Goal: Task Accomplishment & Management: Manage account settings

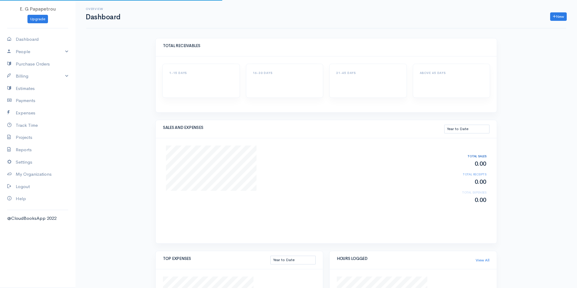
select select "thistoyear"
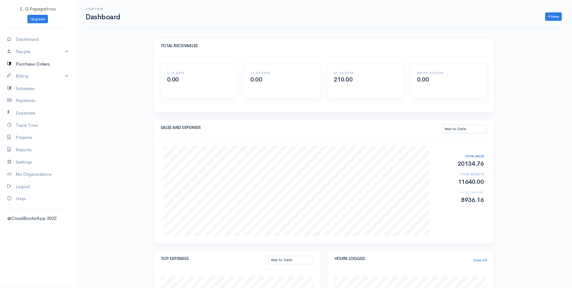
click at [24, 63] on link "Purchase Orders" at bounding box center [37, 64] width 75 height 12
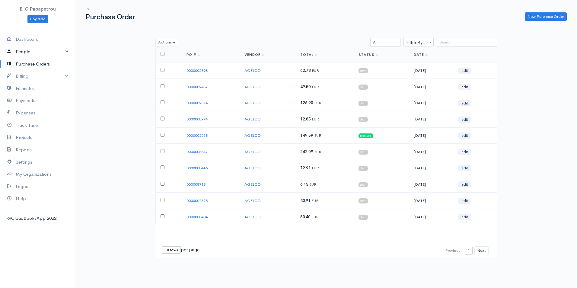
click at [20, 52] on link "People" at bounding box center [37, 52] width 75 height 12
click at [23, 62] on link "Clients" at bounding box center [37, 63] width 75 height 11
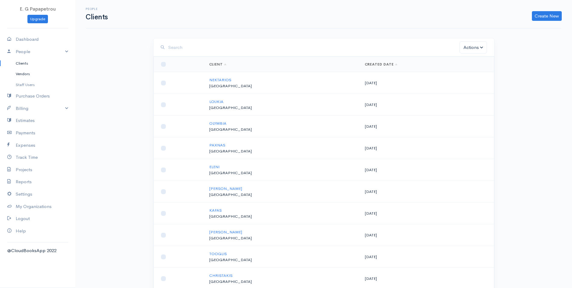
click at [28, 75] on link "Vendors" at bounding box center [37, 73] width 75 height 11
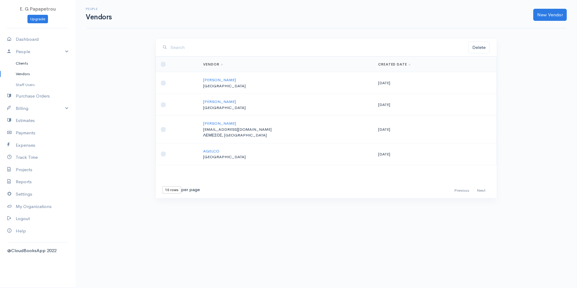
click at [20, 63] on link "Clients" at bounding box center [37, 63] width 75 height 11
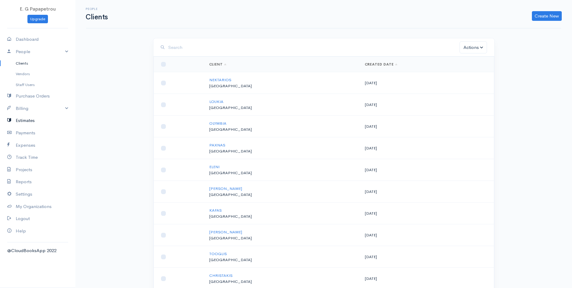
click at [31, 122] on link "Estimates" at bounding box center [37, 120] width 75 height 12
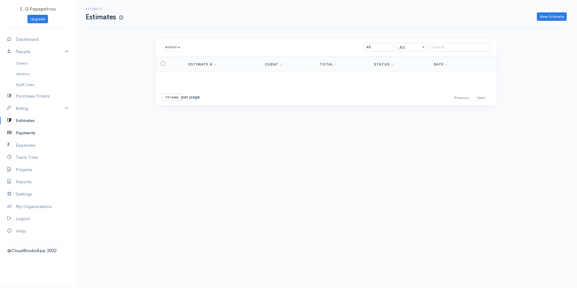
click at [29, 132] on link "Payments" at bounding box center [37, 133] width 75 height 12
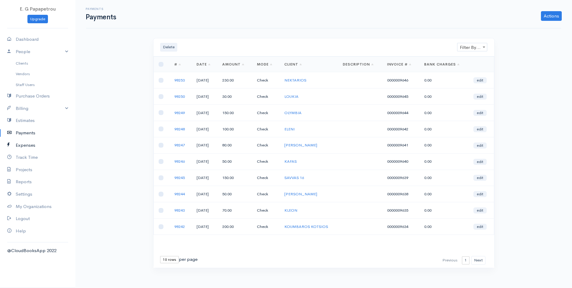
click at [25, 148] on link "Expenses" at bounding box center [37, 145] width 75 height 12
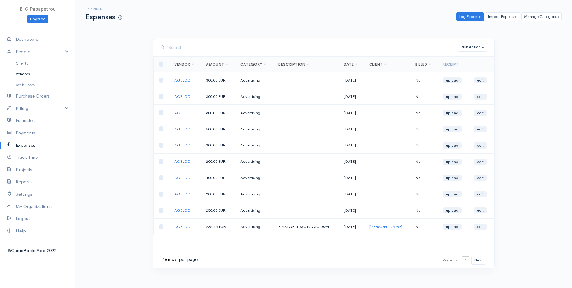
click at [19, 73] on link "Vendors" at bounding box center [37, 73] width 75 height 11
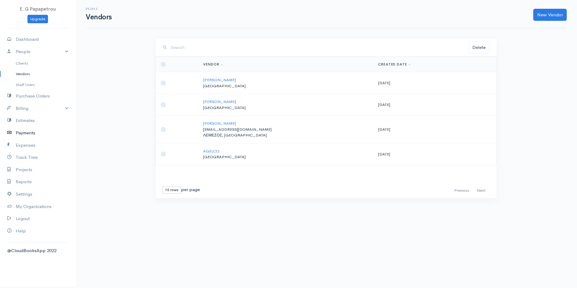
click at [31, 135] on link "Payments" at bounding box center [37, 133] width 75 height 12
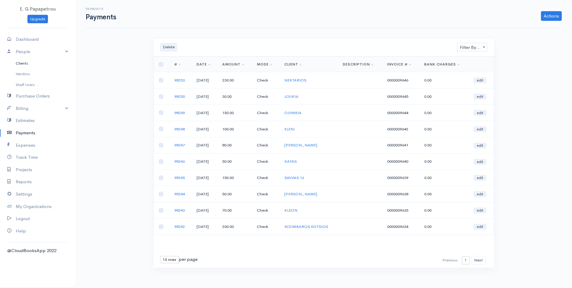
click at [24, 61] on link "Clients" at bounding box center [37, 63] width 75 height 11
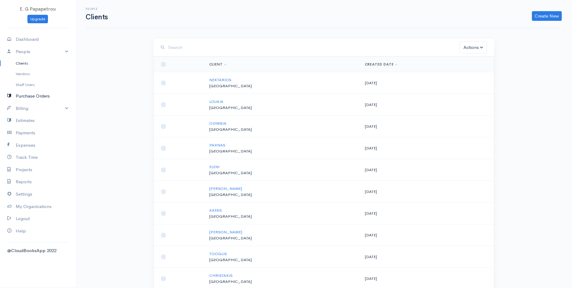
click at [30, 97] on link "Purchase Orders" at bounding box center [37, 96] width 75 height 12
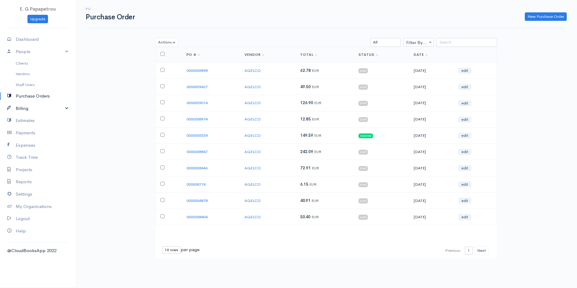
click at [33, 106] on link "Billing" at bounding box center [37, 108] width 75 height 12
click at [32, 117] on link "Invoice" at bounding box center [37, 119] width 75 height 11
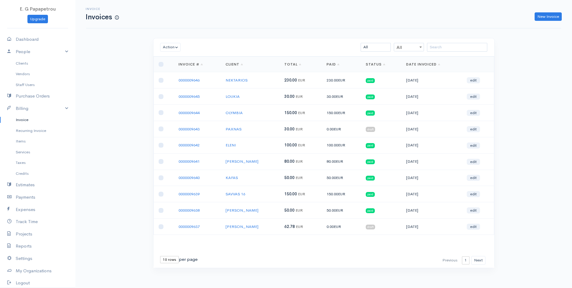
click at [381, 65] on link "Status" at bounding box center [376, 64] width 20 height 5
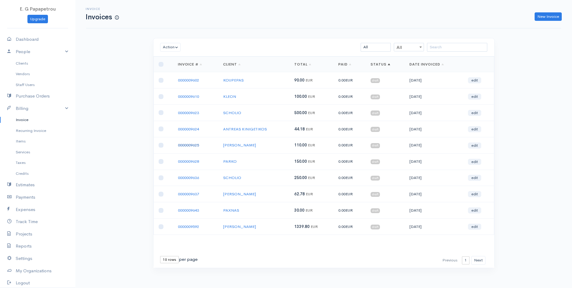
click at [192, 145] on link "0000009625" at bounding box center [188, 144] width 21 height 5
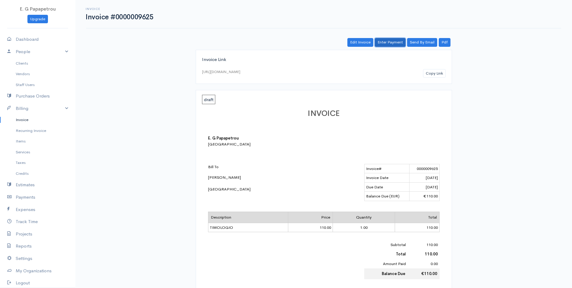
click at [386, 46] on link "Enter Payment" at bounding box center [390, 42] width 31 height 9
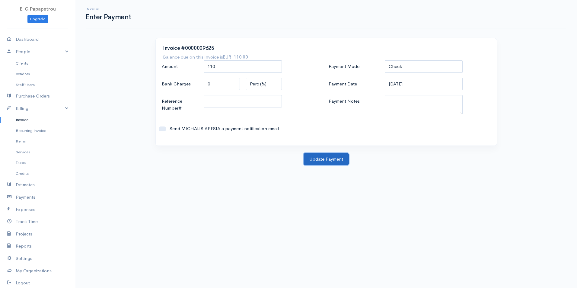
click at [333, 162] on button "Update Payment" at bounding box center [325, 159] width 45 height 12
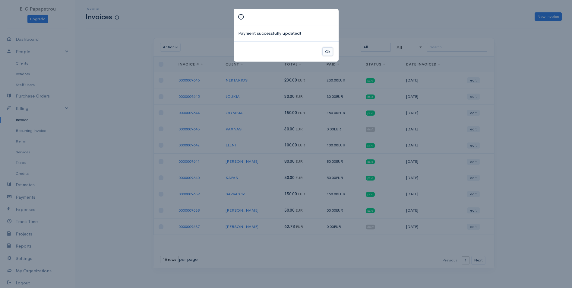
click at [331, 50] on button "Ok" at bounding box center [327, 51] width 11 height 9
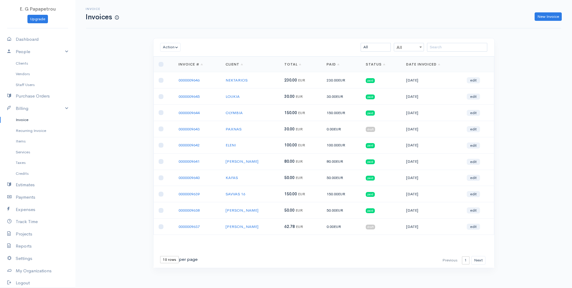
click at [380, 66] on link "Status" at bounding box center [376, 64] width 20 height 5
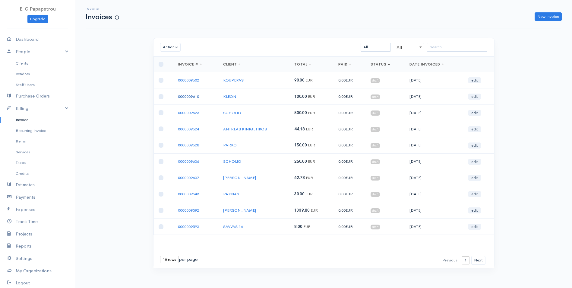
click at [192, 97] on link "0000009610" at bounding box center [188, 96] width 21 height 5
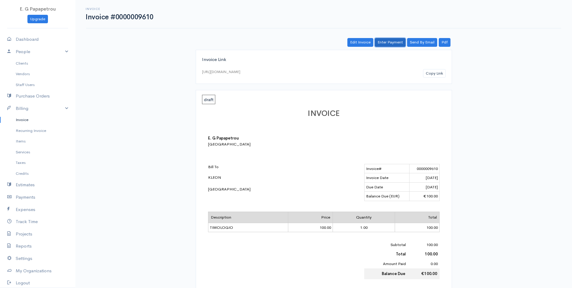
click at [394, 43] on link "Enter Payment" at bounding box center [390, 42] width 31 height 9
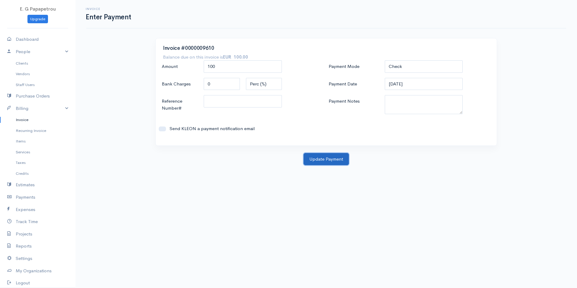
click at [322, 162] on button "Update Payment" at bounding box center [325, 159] width 45 height 12
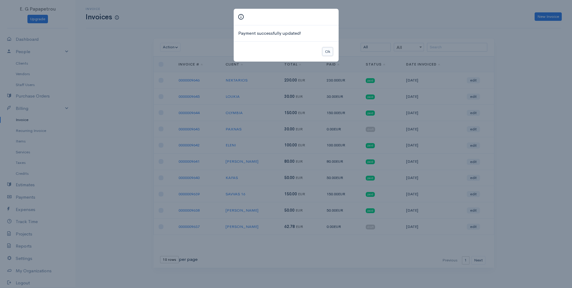
click at [327, 52] on button "Ok" at bounding box center [327, 51] width 11 height 9
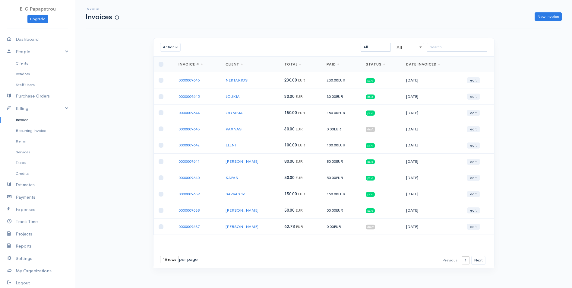
click at [388, 62] on th "Status" at bounding box center [381, 64] width 40 height 15
click at [385, 64] on link "Status" at bounding box center [376, 64] width 20 height 5
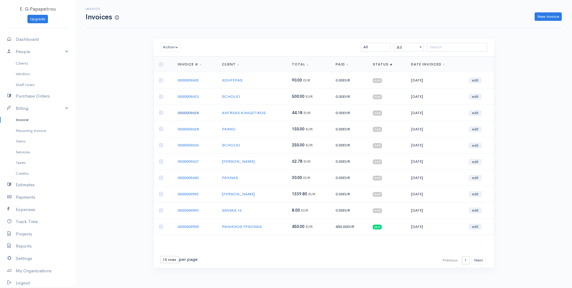
click at [182, 112] on link "0000009624" at bounding box center [188, 112] width 21 height 5
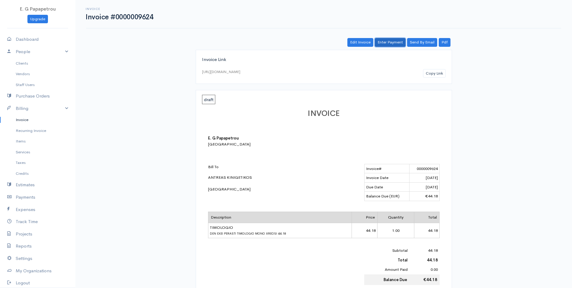
click at [395, 40] on link "Enter Payment" at bounding box center [390, 42] width 31 height 9
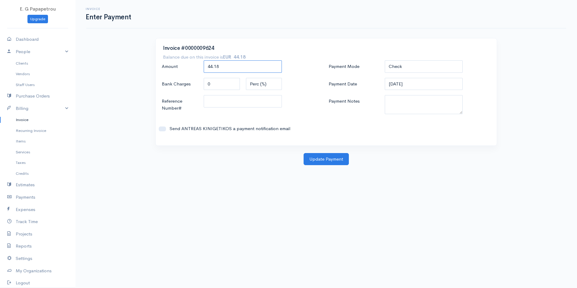
drag, startPoint x: 232, startPoint y: 67, endPoint x: 140, endPoint y: 61, distance: 91.9
click at [140, 61] on div "Invoice Enter Payment Invoice #0000009624 Balance due on this invoice is EUR 44…" at bounding box center [325, 82] width 501 height 165
type input "800"
click at [309, 159] on button "Update Payment" at bounding box center [325, 159] width 45 height 12
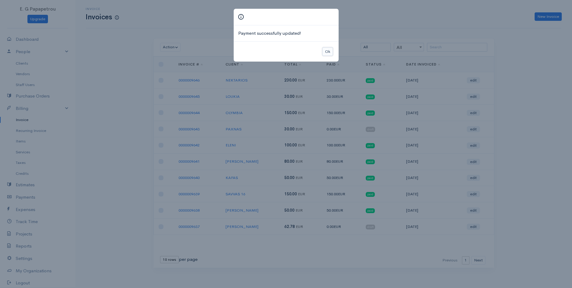
click at [329, 52] on button "Ok" at bounding box center [327, 51] width 11 height 9
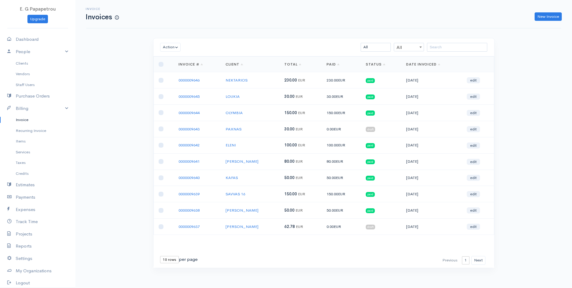
click at [382, 59] on th "Status" at bounding box center [381, 64] width 40 height 15
click at [383, 63] on link "Status" at bounding box center [376, 64] width 20 height 5
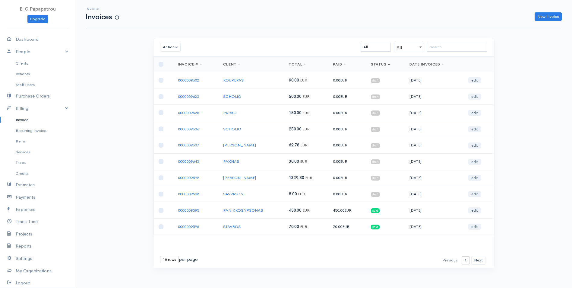
click at [379, 65] on link "Status" at bounding box center [381, 64] width 20 height 5
